Goal: Transaction & Acquisition: Purchase product/service

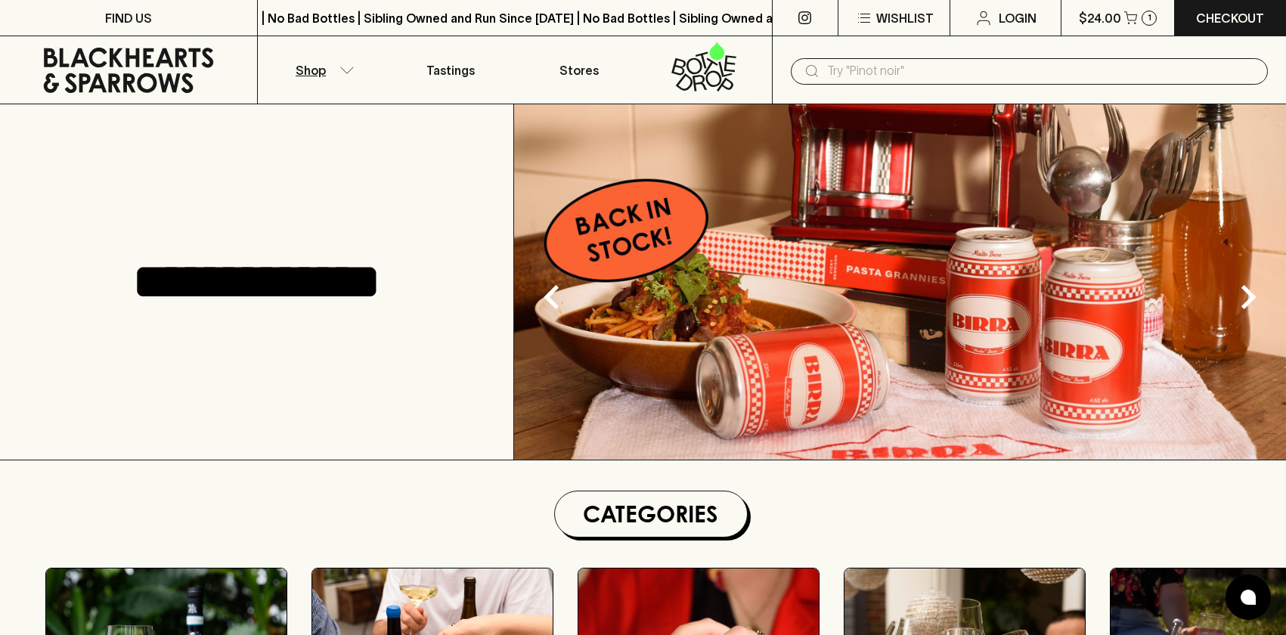
click at [322, 66] on p "Shop" at bounding box center [311, 70] width 30 height 18
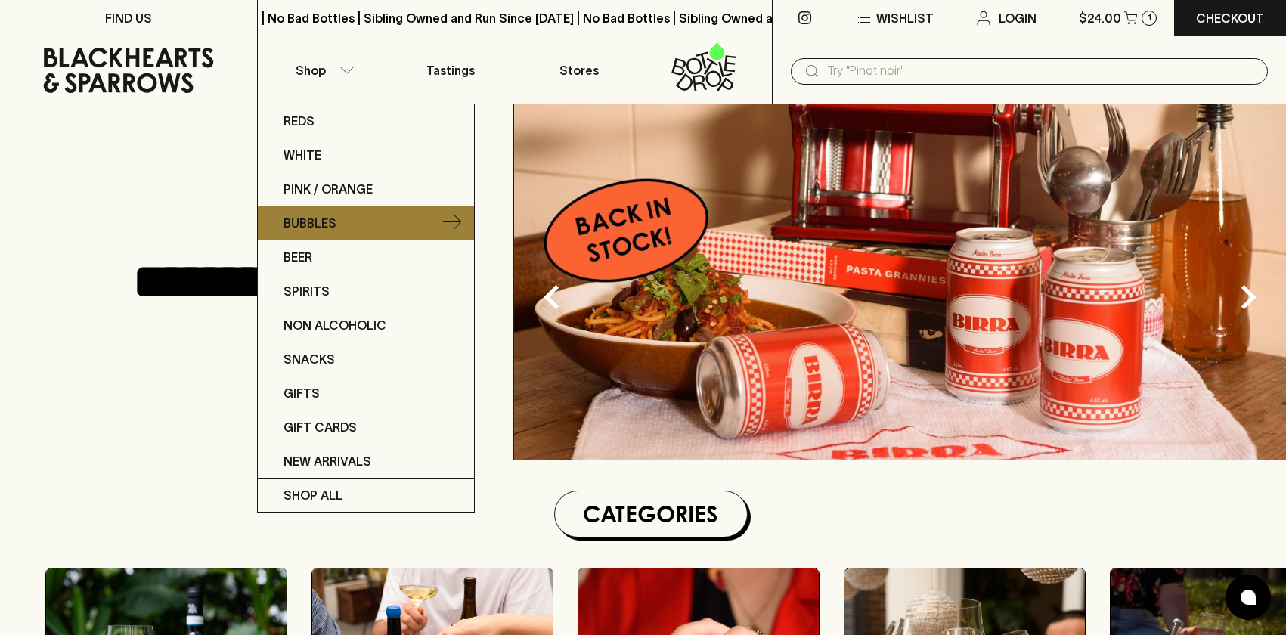
click at [336, 218] on link "Bubbles" at bounding box center [366, 223] width 216 height 34
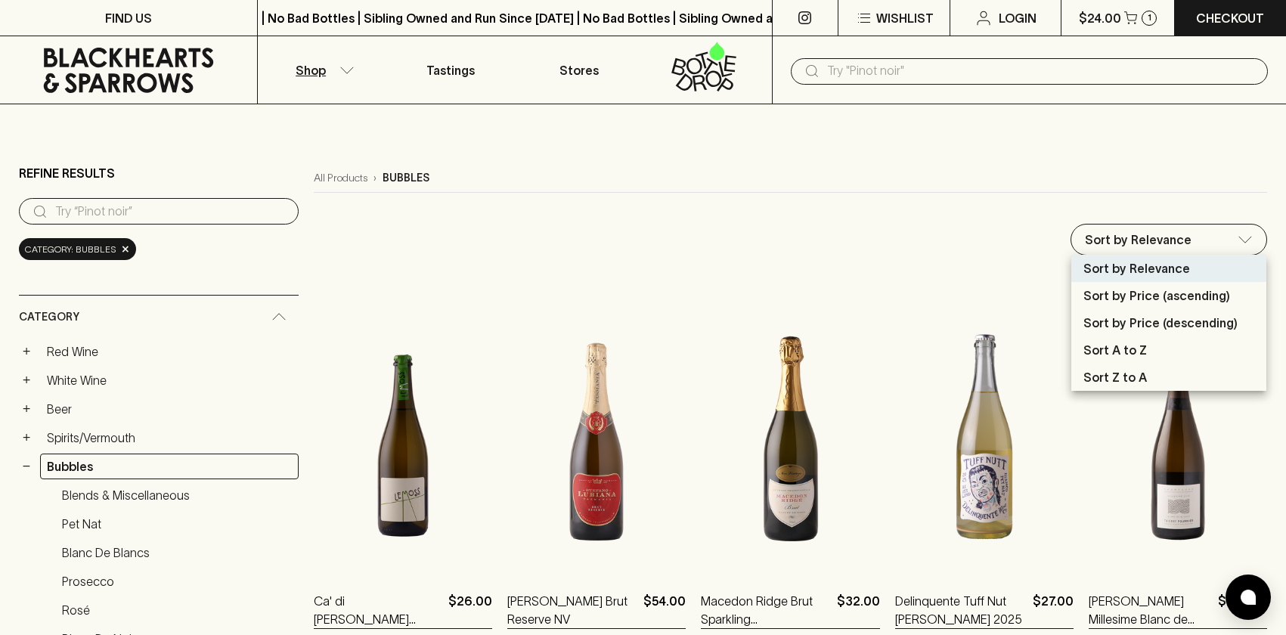
click at [1133, 323] on p "Sort by Price (descending)" at bounding box center [1160, 323] width 154 height 18
type input "price:desc"
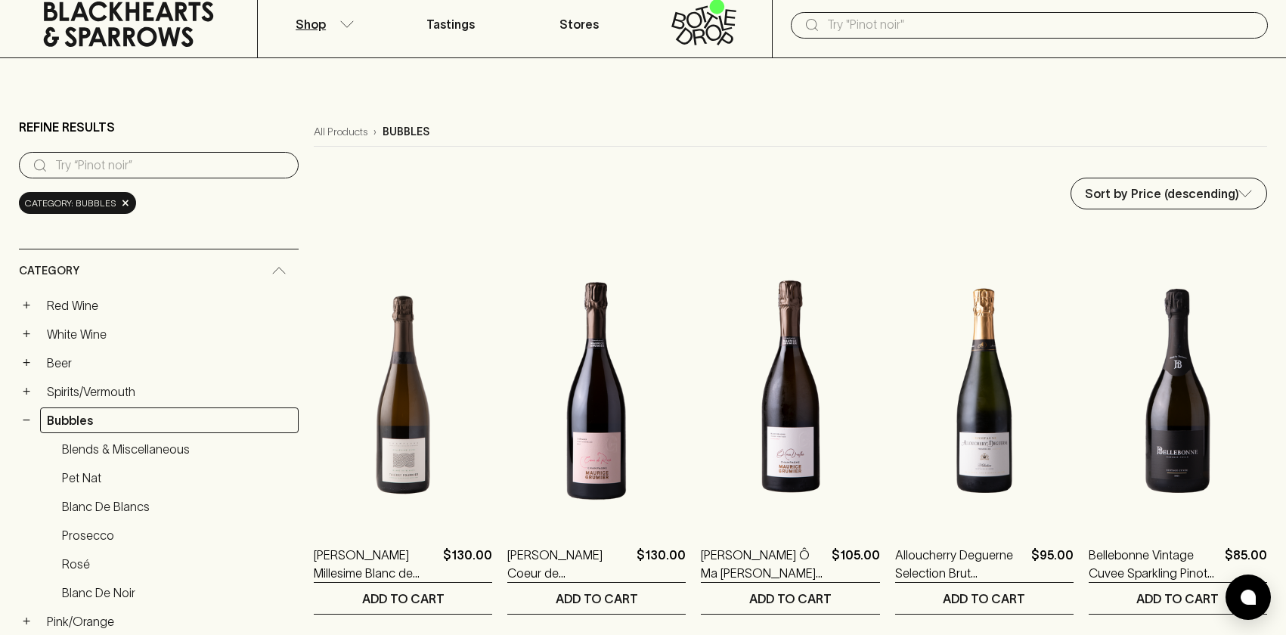
scroll to position [47, 0]
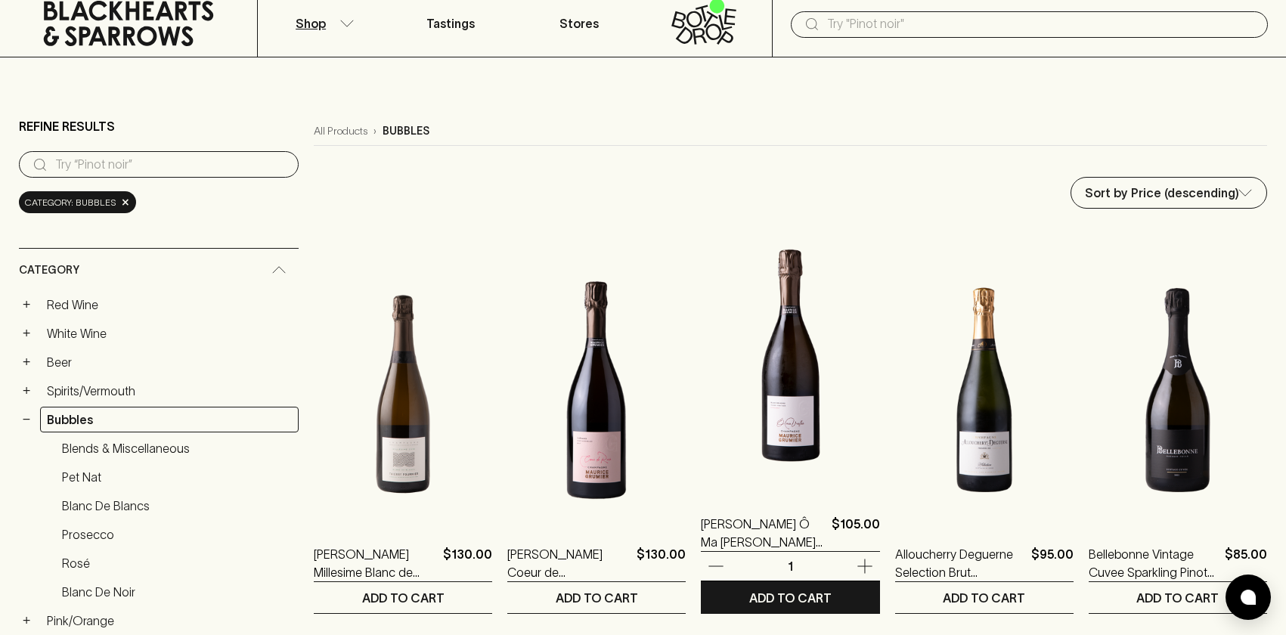
click at [736, 440] on img at bounding box center [790, 359] width 178 height 265
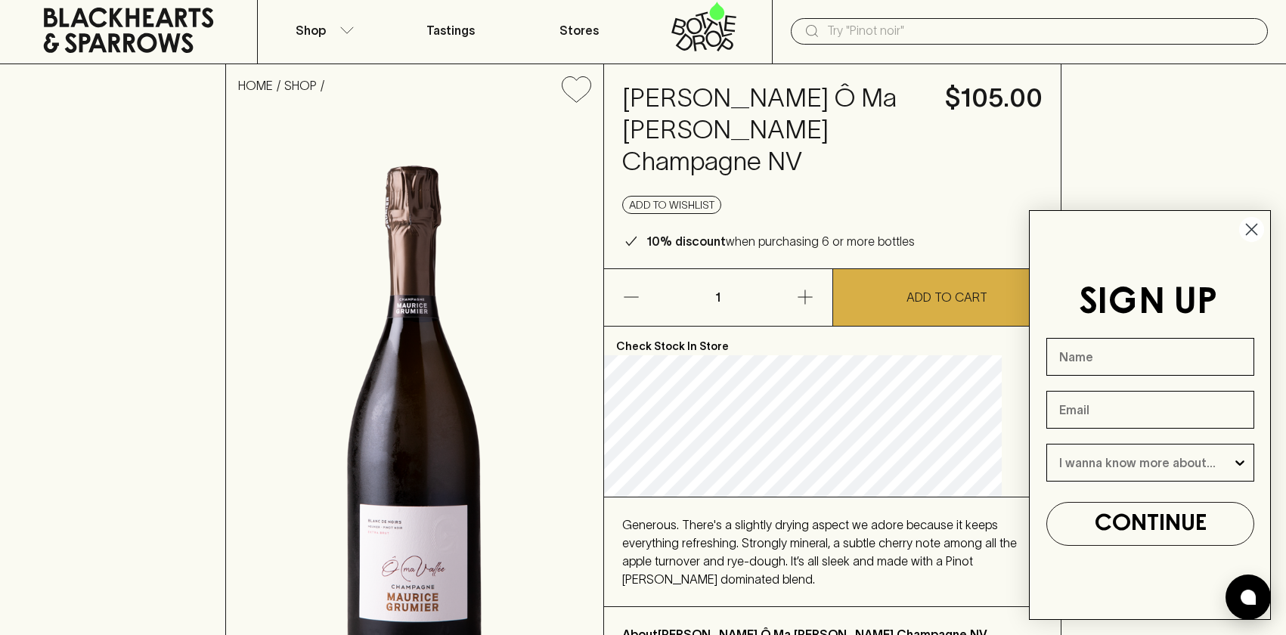
scroll to position [31, 0]
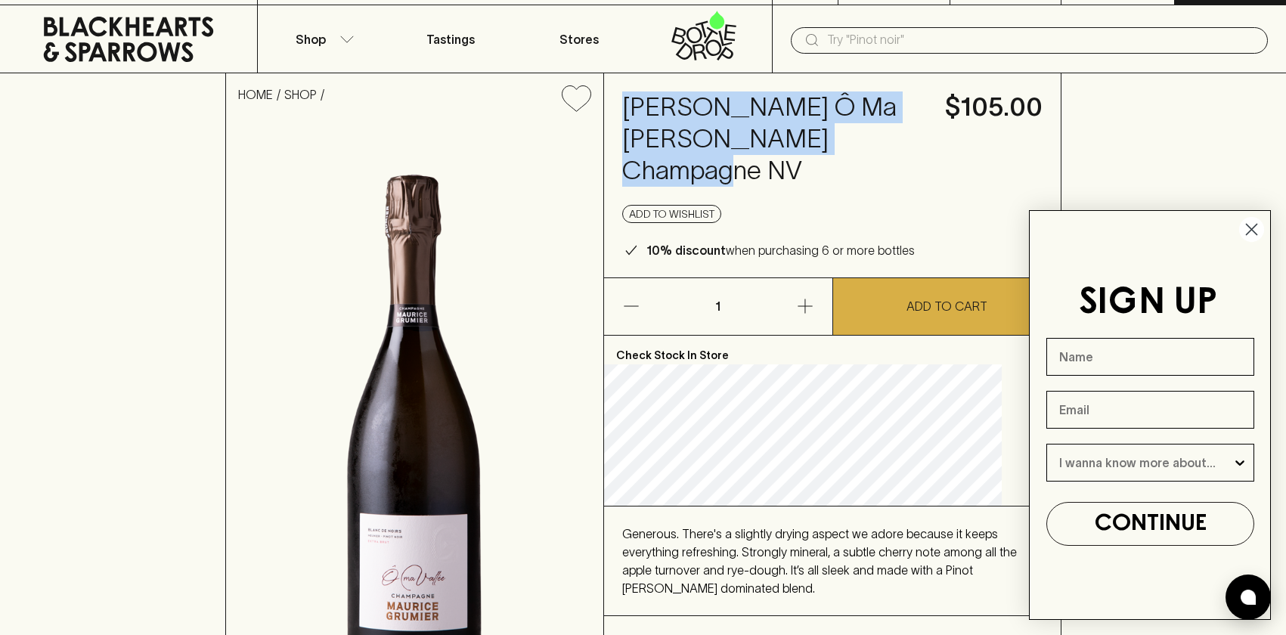
drag, startPoint x: 847, startPoint y: 174, endPoint x: 645, endPoint y: 110, distance: 212.3
click at [645, 110] on div "Maurice Grumier Ô Ma Vallée Champagne NV $105.00 Add to wishlist 10% discount w…" at bounding box center [832, 175] width 457 height 204
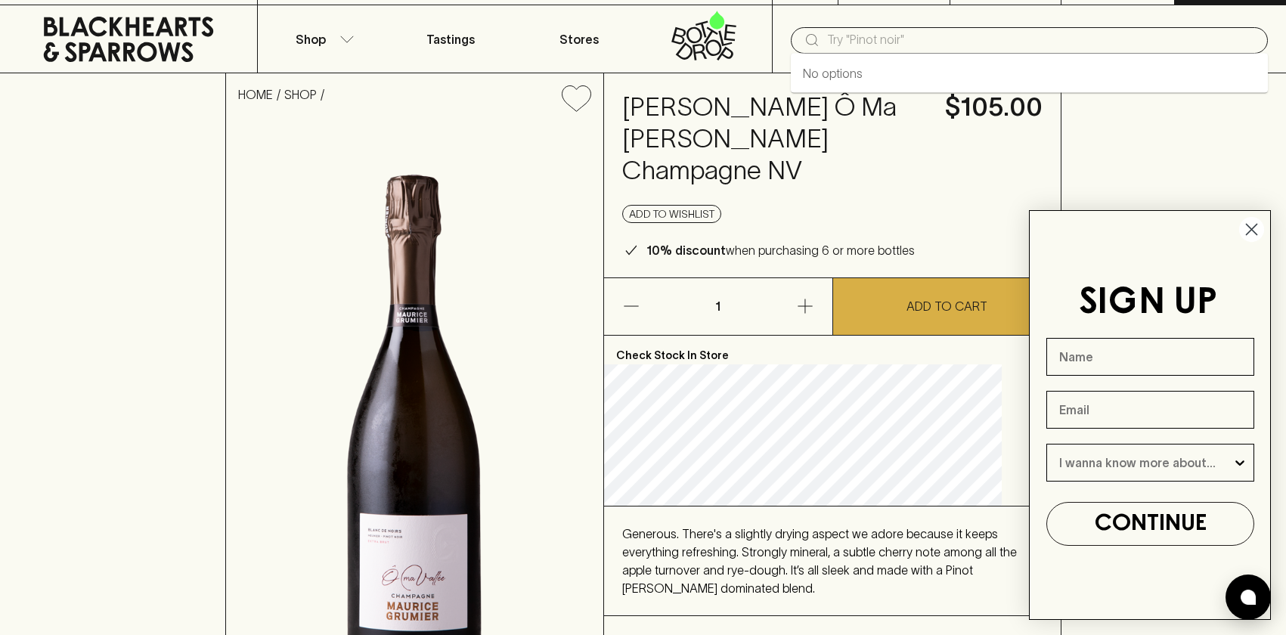
click at [982, 45] on input "text" at bounding box center [1041, 40] width 429 height 24
paste input "Lacourte - Godbillon Rose Premier Cru NV"
type input "Lacourte - Godbillon Rose Premier Cru NV"
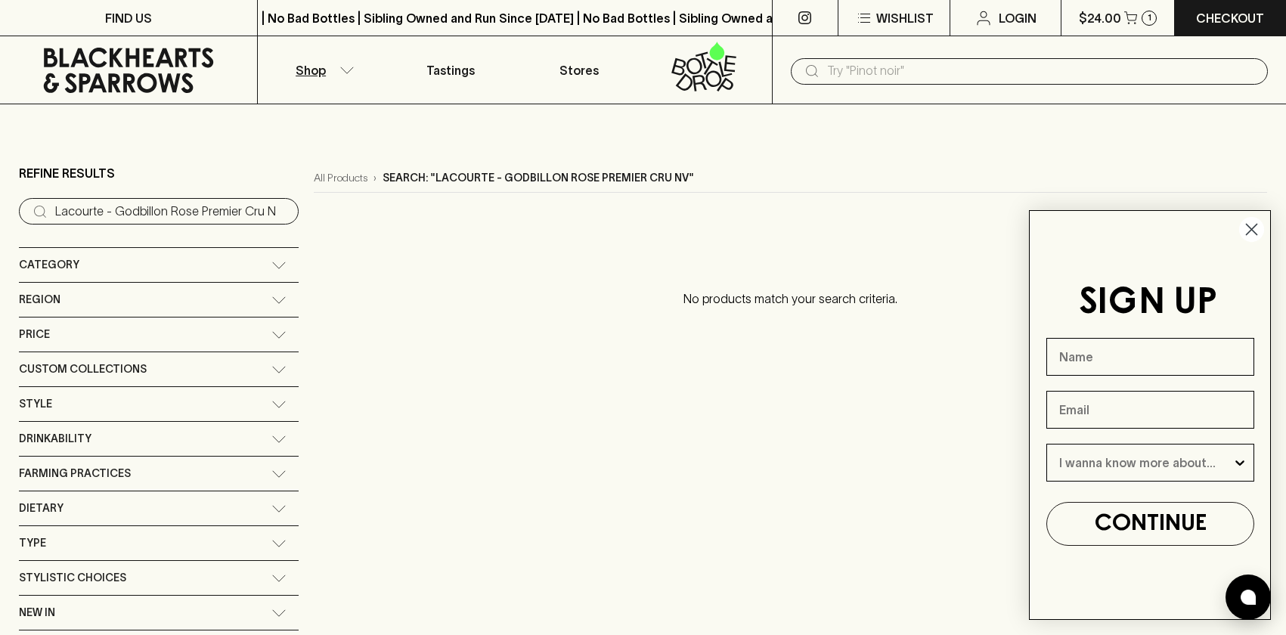
scroll to position [31, 0]
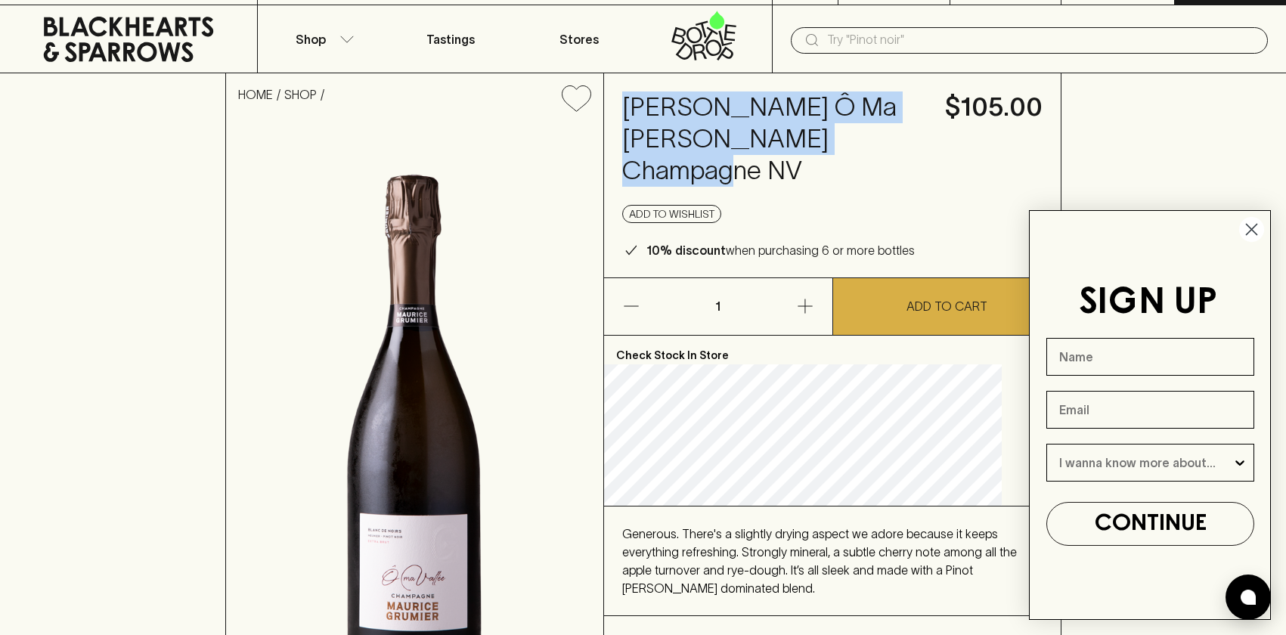
drag, startPoint x: 799, startPoint y: 159, endPoint x: 657, endPoint y: 109, distance: 150.6
click at [657, 109] on h4 "Maurice Grumier Ô Ma Vallée Champagne NV" at bounding box center [774, 138] width 305 height 95
copy h4 "Maurice Grumier Ô Ma Vallée Champagne NV"
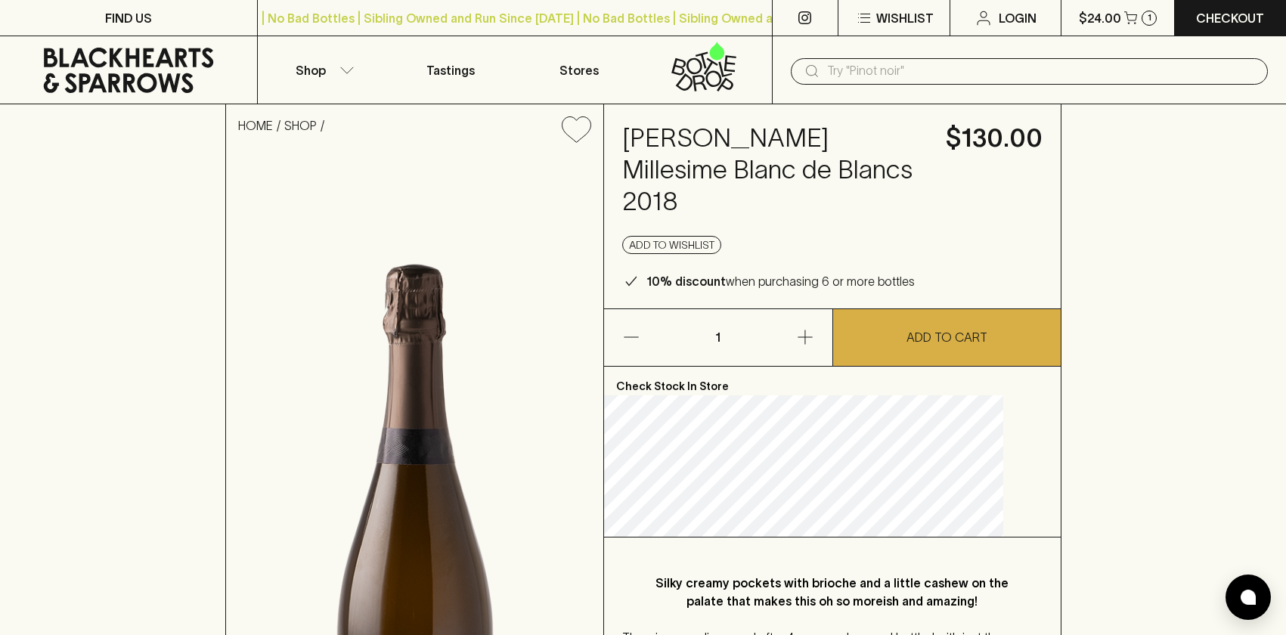
drag, startPoint x: 788, startPoint y: 201, endPoint x: 647, endPoint y: 143, distance: 152.1
click at [648, 143] on div "Thierry Fournier Millesime Blanc de Blancs 2018 $130.00 Add to wishlist 10% dis…" at bounding box center [832, 206] width 457 height 204
copy h4 "[PERSON_NAME] Millesime Blanc de Blancs 2018"
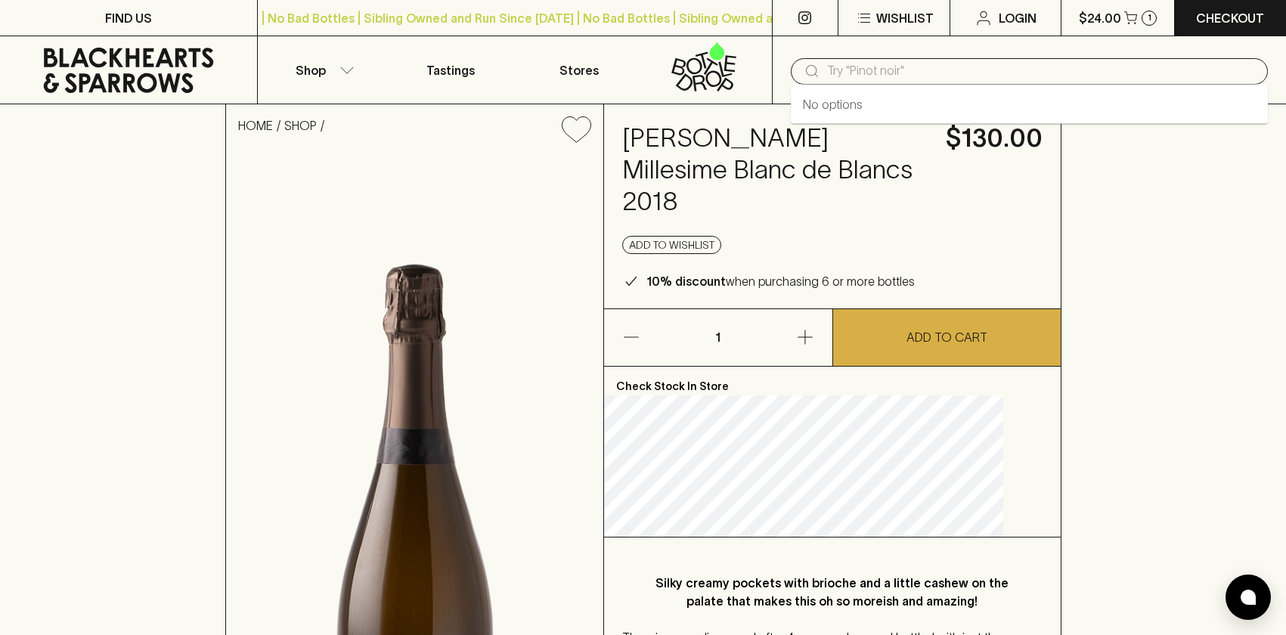
drag, startPoint x: 851, startPoint y: 78, endPoint x: 865, endPoint y: 72, distance: 15.6
click at [851, 78] on input "text" at bounding box center [1041, 71] width 429 height 24
type input "muz"
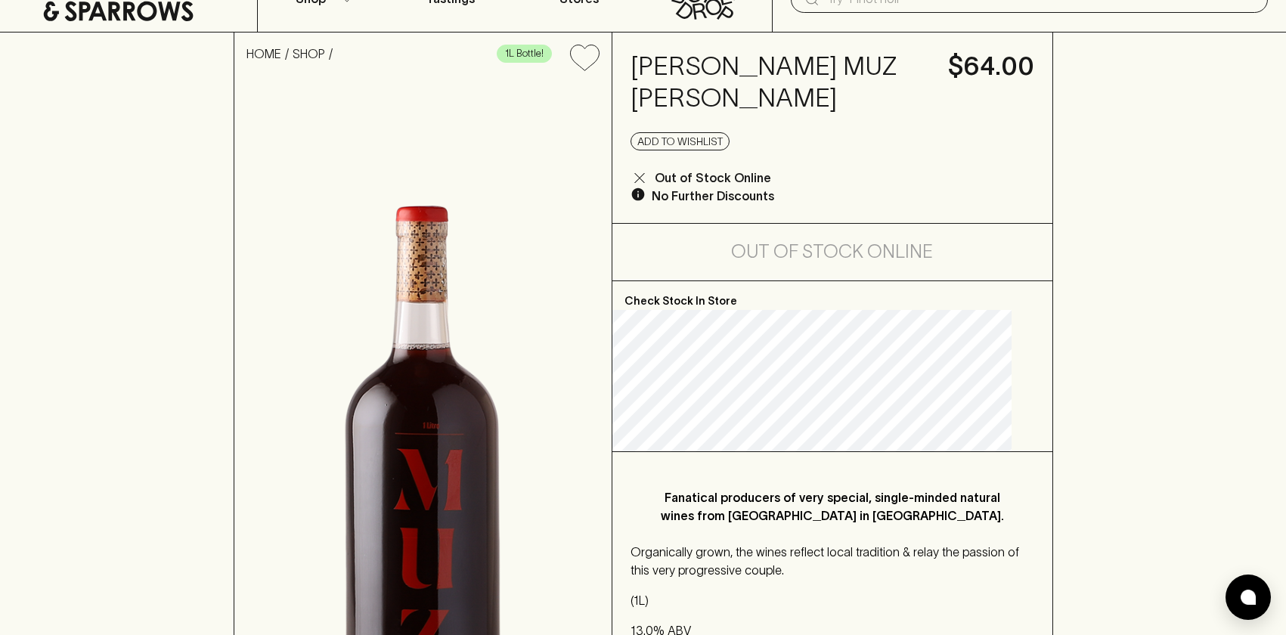
scroll to position [73, 0]
